Goal: Check status: Check status

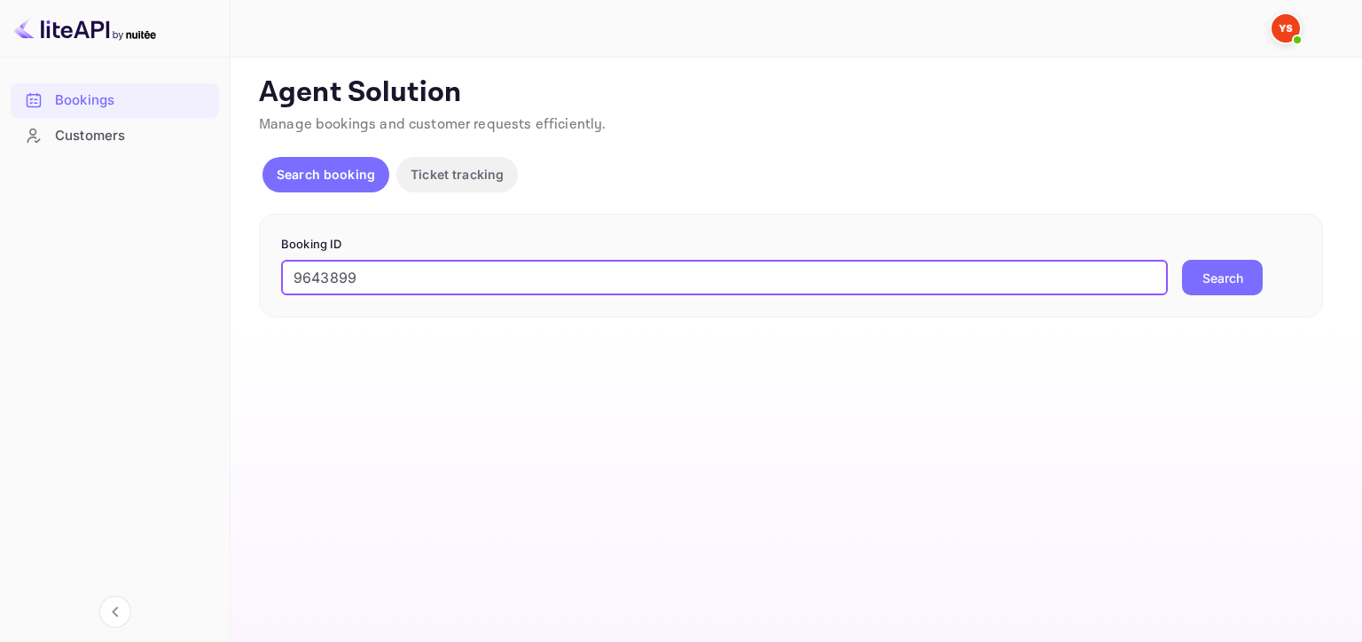
type input "9643899"
click at [1233, 280] on button "Search" at bounding box center [1222, 277] width 81 height 35
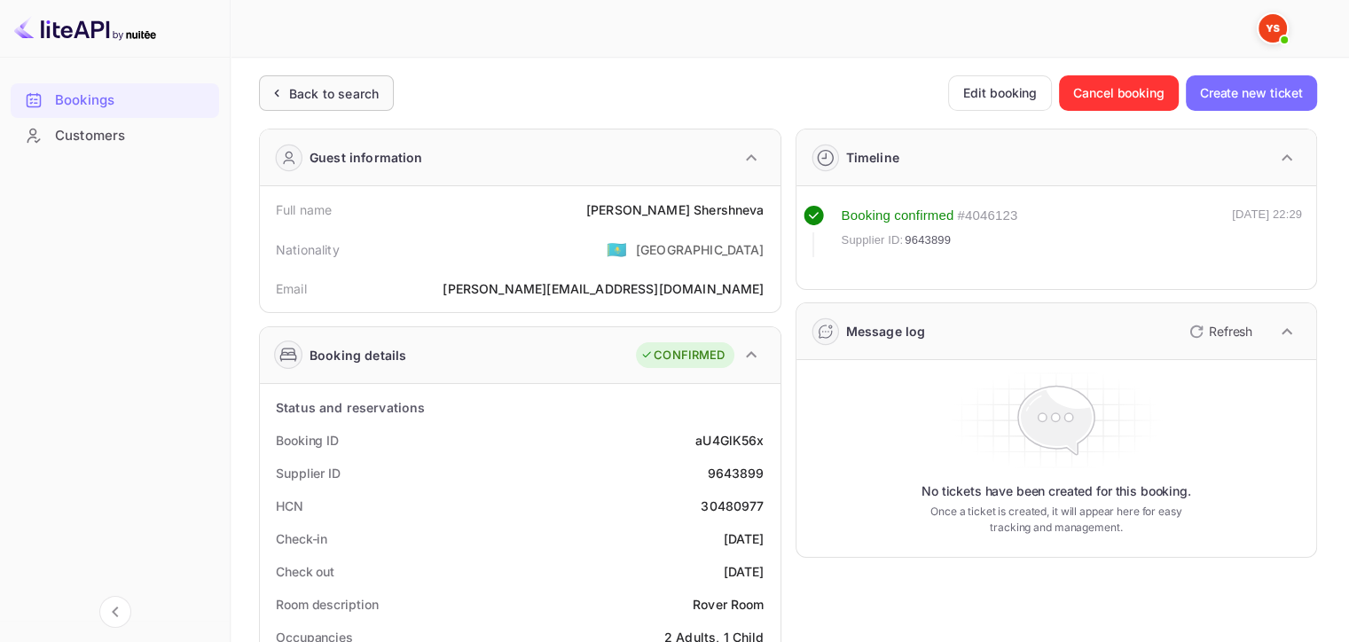
click at [339, 99] on div "Back to search" at bounding box center [334, 93] width 90 height 19
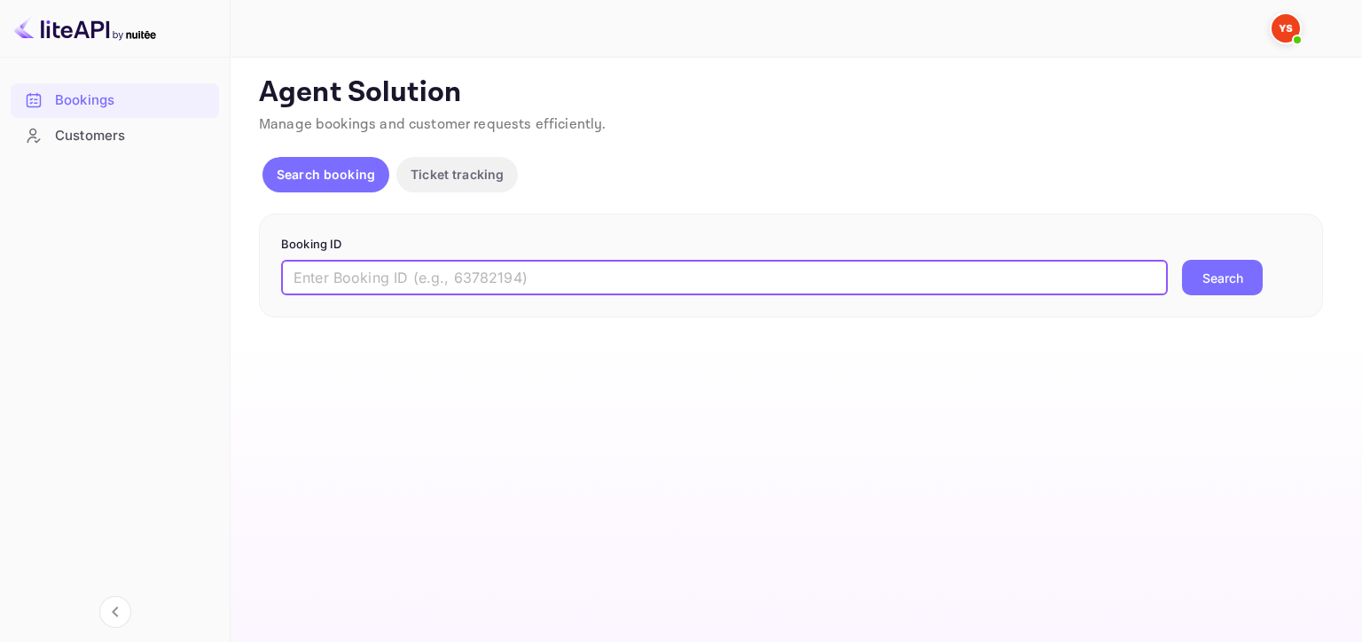
click at [590, 279] on input "text" at bounding box center [724, 277] width 887 height 35
paste input "9632948"
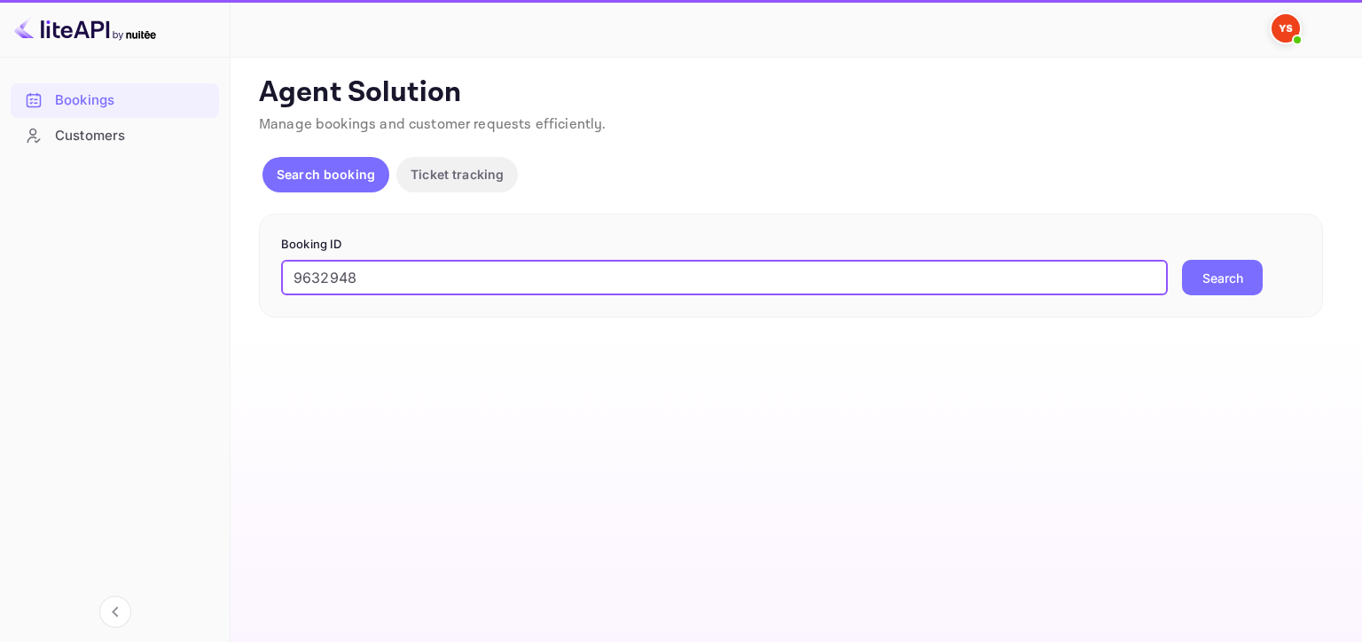
type input "9632948"
click at [1182, 260] on button "Search" at bounding box center [1222, 277] width 81 height 35
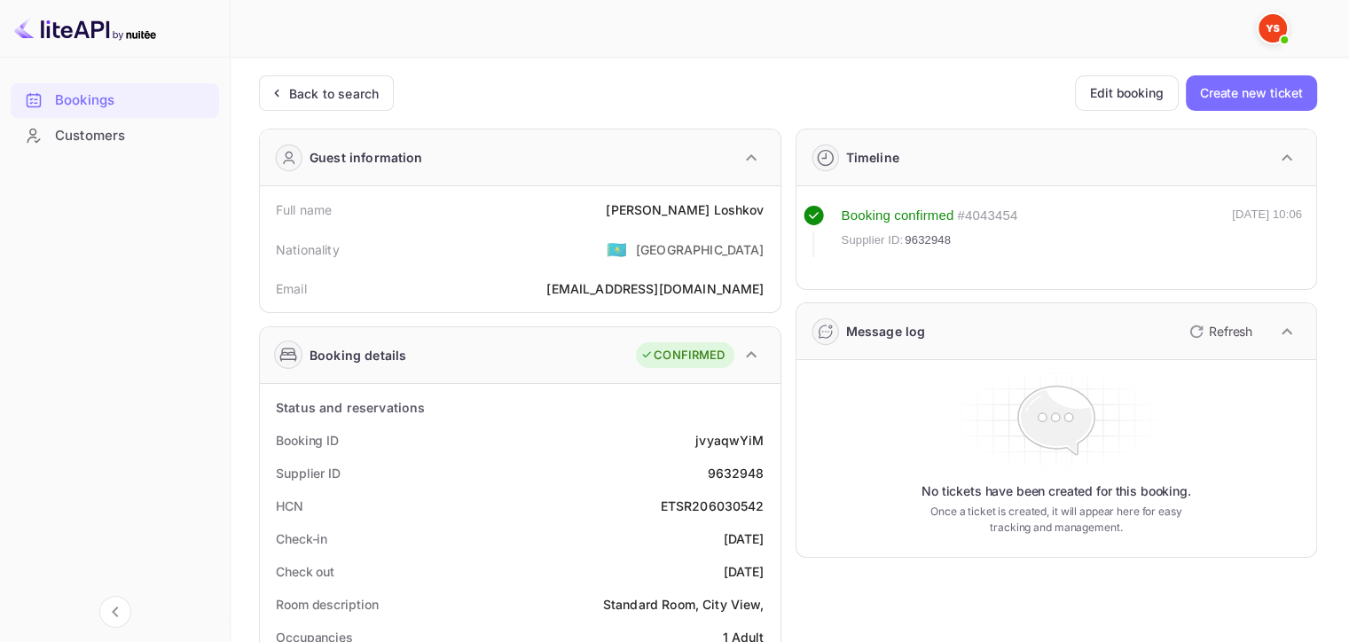
click at [325, 82] on div "Back to search" at bounding box center [326, 92] width 135 height 35
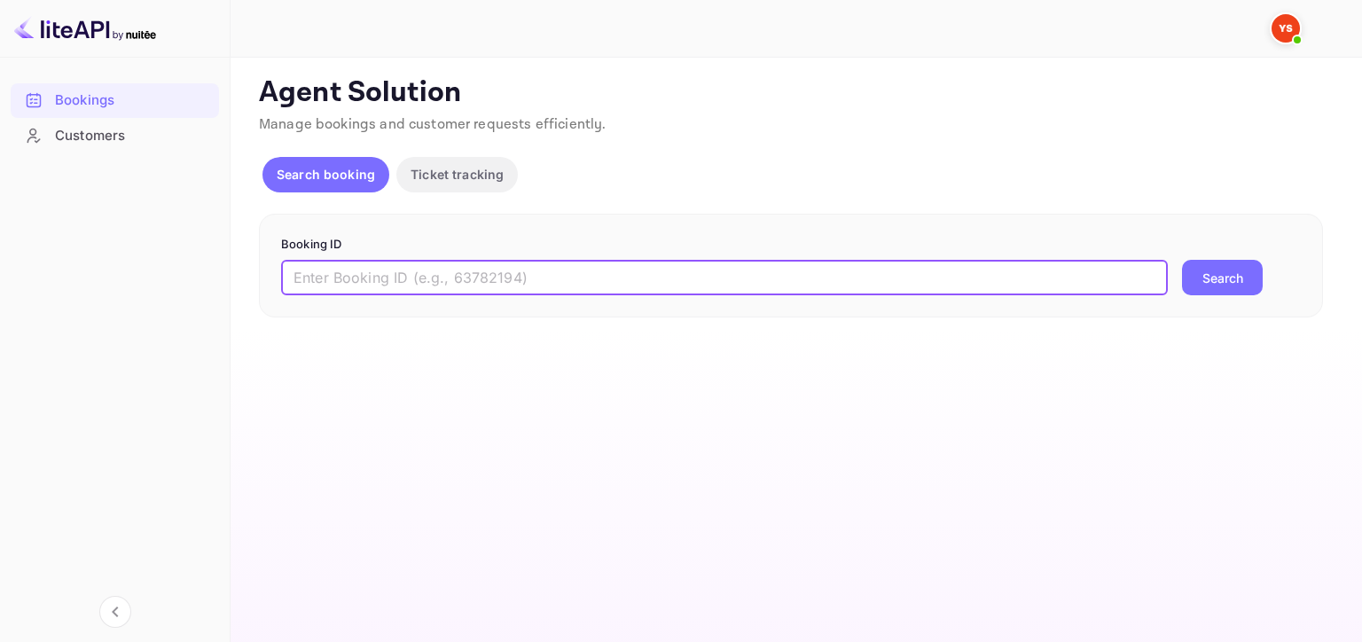
drag, startPoint x: 771, startPoint y: 271, endPoint x: 1312, endPoint y: 348, distance: 547.1
click at [771, 271] on input "text" at bounding box center [724, 277] width 887 height 35
paste input "9710503"
type input "9710503"
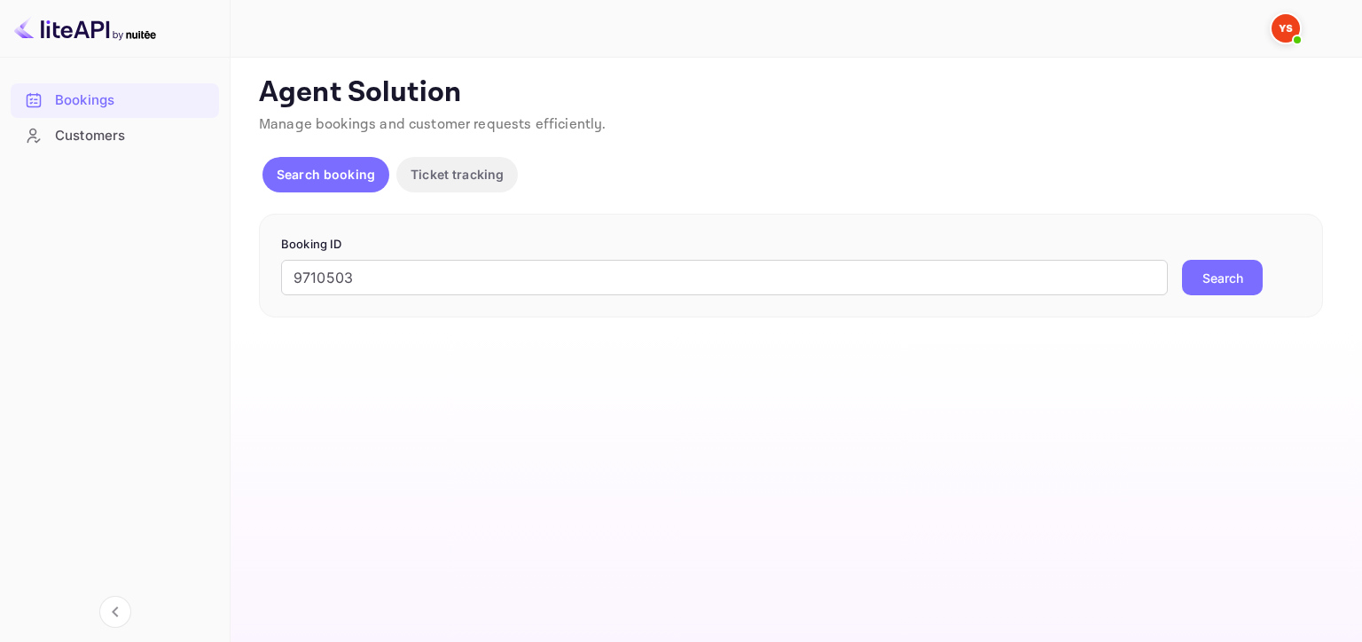
click at [1230, 280] on button "Search" at bounding box center [1222, 277] width 81 height 35
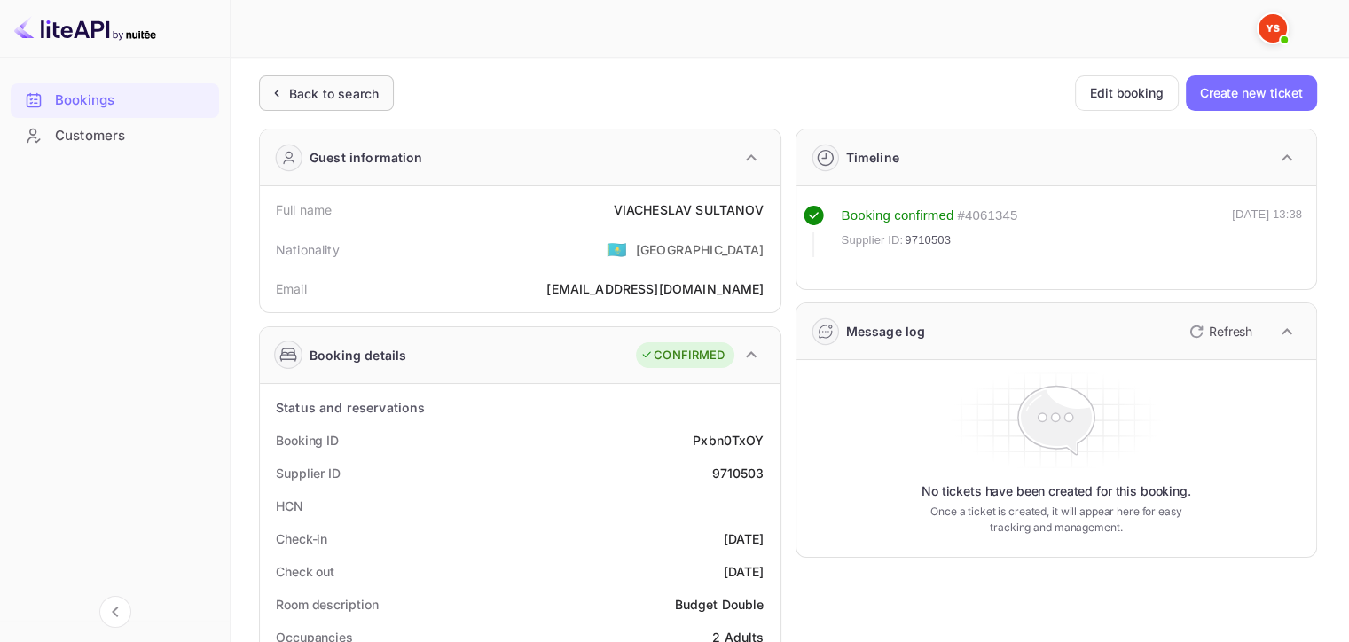
click at [328, 82] on div "Back to search" at bounding box center [326, 92] width 135 height 35
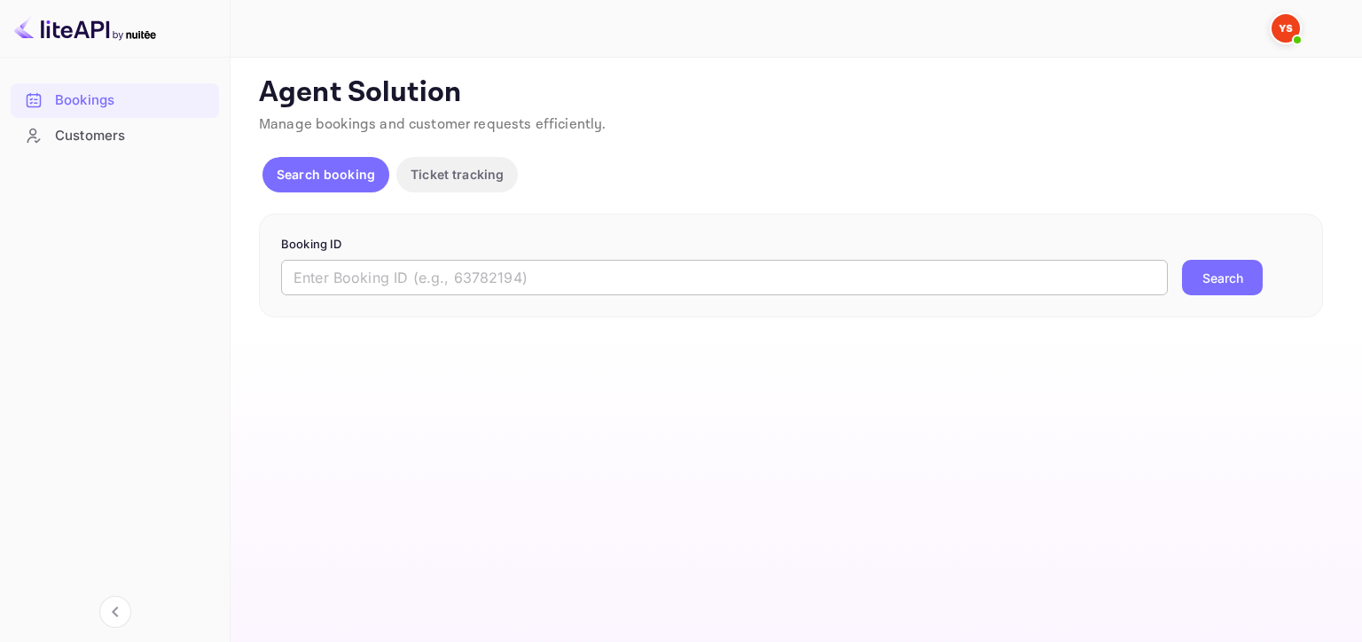
drag, startPoint x: 596, startPoint y: 297, endPoint x: 591, endPoint y: 268, distance: 29.6
click at [596, 296] on div "Booking ID ​ Search" at bounding box center [791, 266] width 1064 height 105
click at [591, 268] on input "text" at bounding box center [724, 277] width 887 height 35
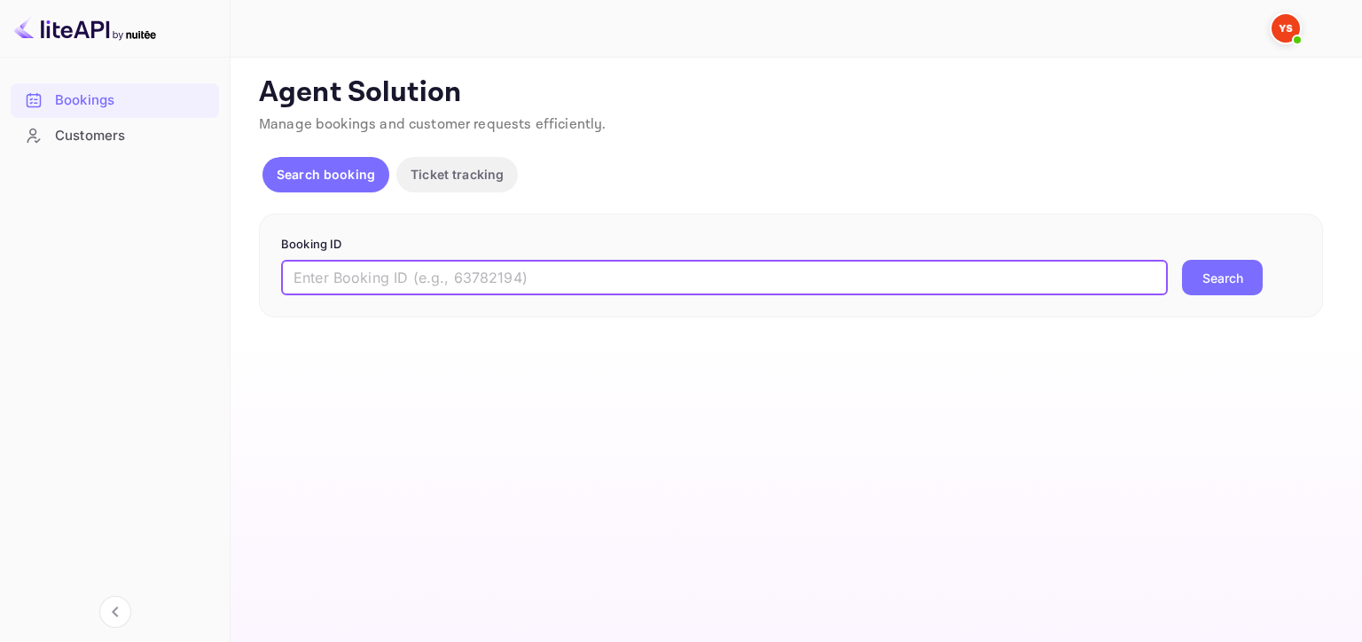
paste input "9617160"
type input "9617160"
click at [1209, 273] on button "Search" at bounding box center [1222, 277] width 81 height 35
